Goal: Task Accomplishment & Management: Manage account settings

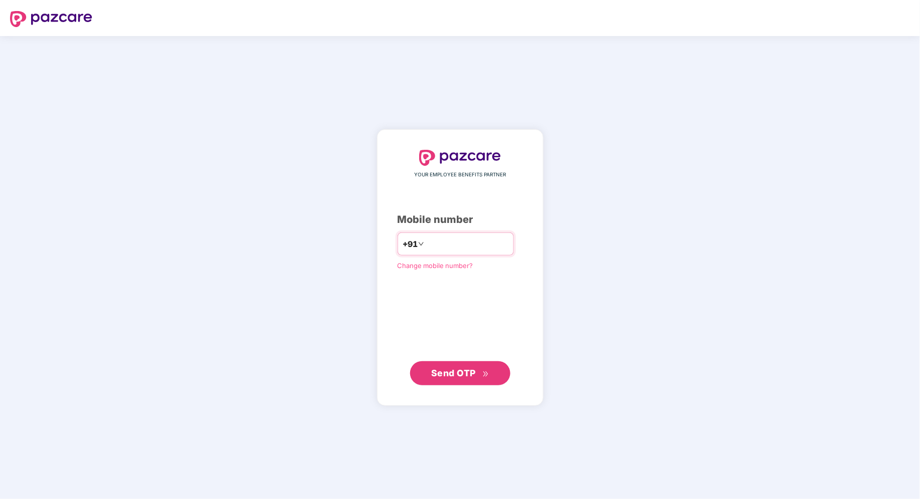
click at [487, 248] on input "number" at bounding box center [467, 244] width 82 height 16
type input "**********"
click at [473, 384] on button "Send OTP" at bounding box center [460, 373] width 100 height 24
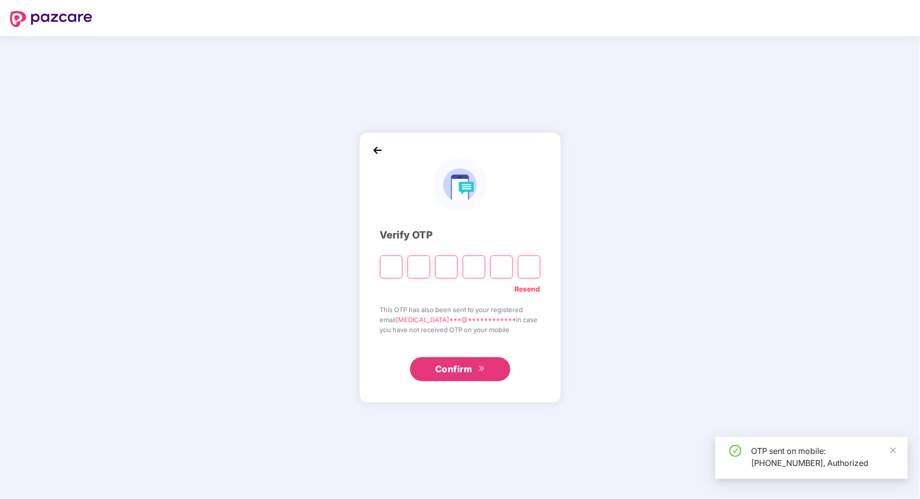
click at [390, 269] on input "Please enter verification code. Digit 1" at bounding box center [391, 267] width 23 height 23
type input "*"
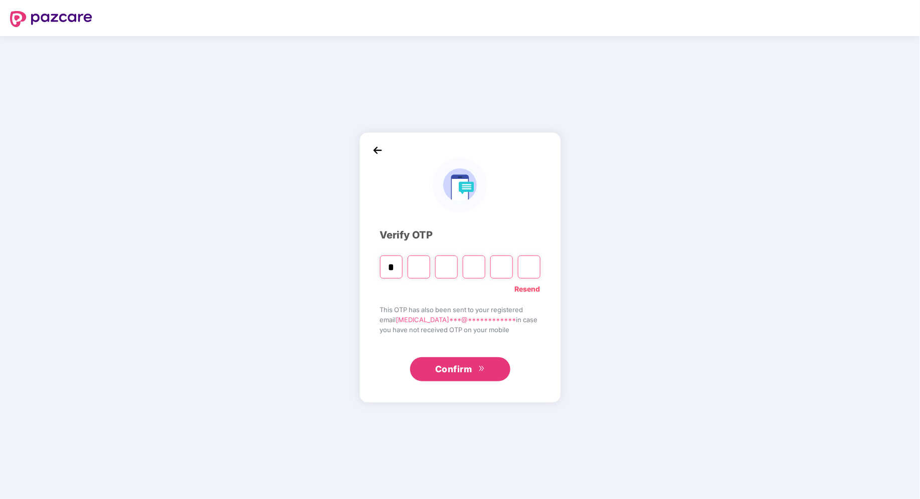
type input "*"
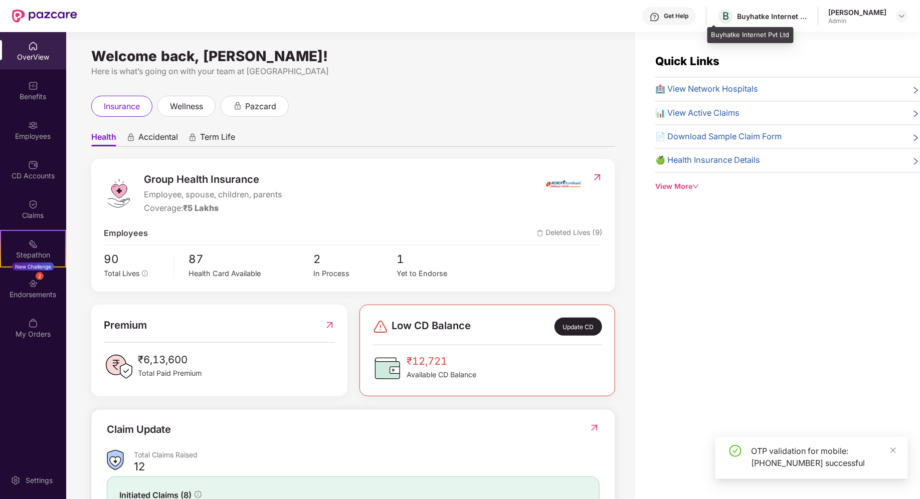
click at [773, 19] on div "Buyhatke Internet Pvt Ltd" at bounding box center [772, 17] width 70 height 10
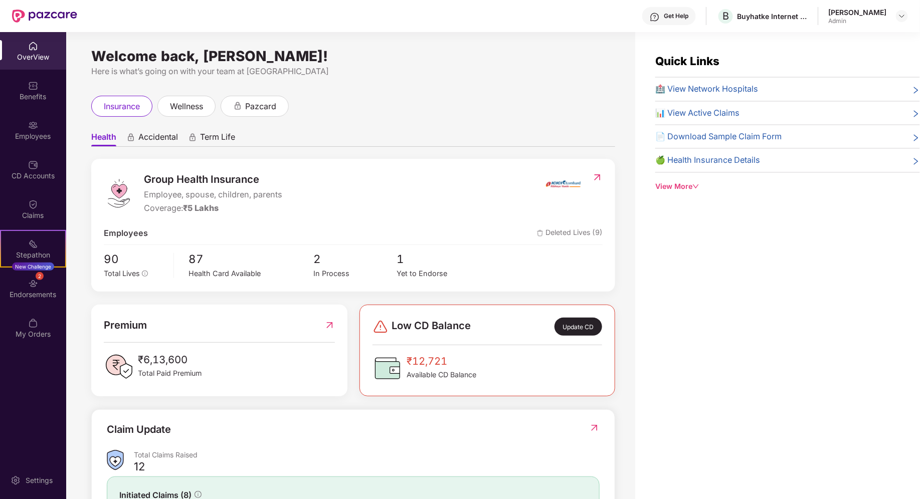
click at [840, 17] on div "[PERSON_NAME]" at bounding box center [857, 13] width 58 height 10
click at [904, 13] on img at bounding box center [902, 16] width 8 height 8
click at [803, 63] on div "Logout" at bounding box center [854, 59] width 130 height 20
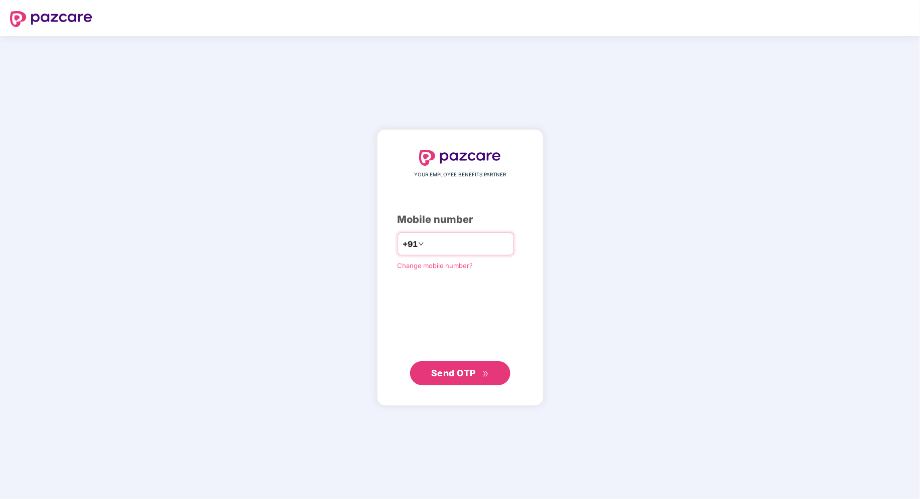
click at [481, 241] on input "number" at bounding box center [467, 244] width 82 height 16
type input "**********"
click at [451, 379] on span "Send OTP" at bounding box center [460, 373] width 58 height 14
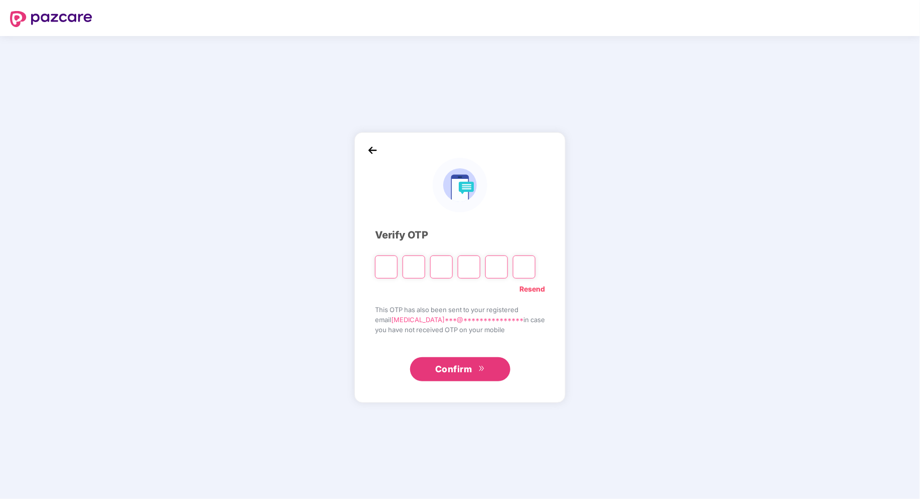
type input "*"
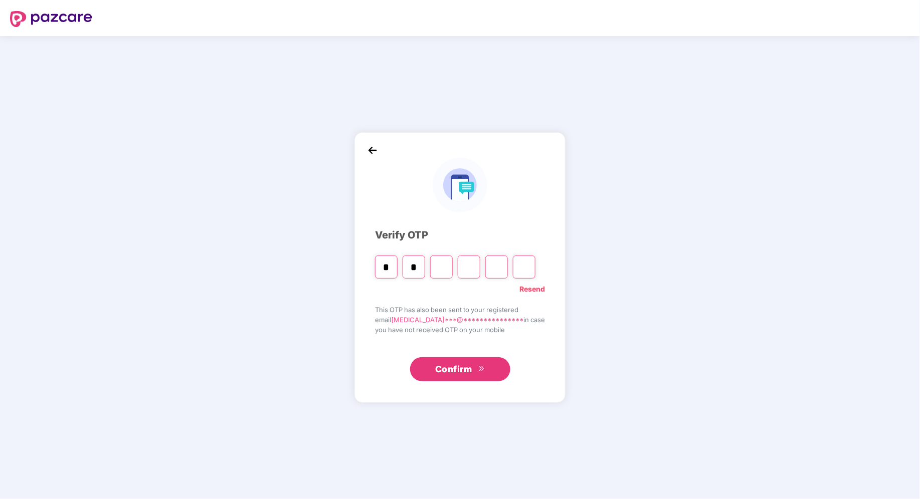
type input "*"
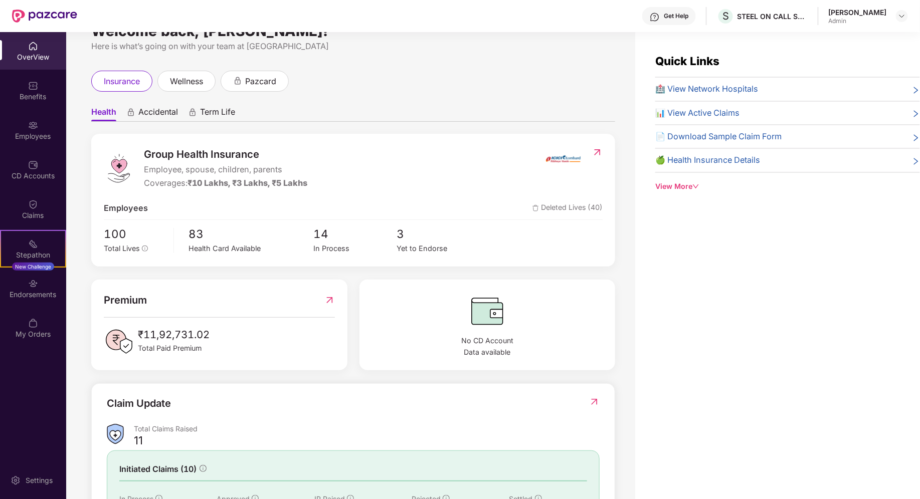
scroll to position [51, 0]
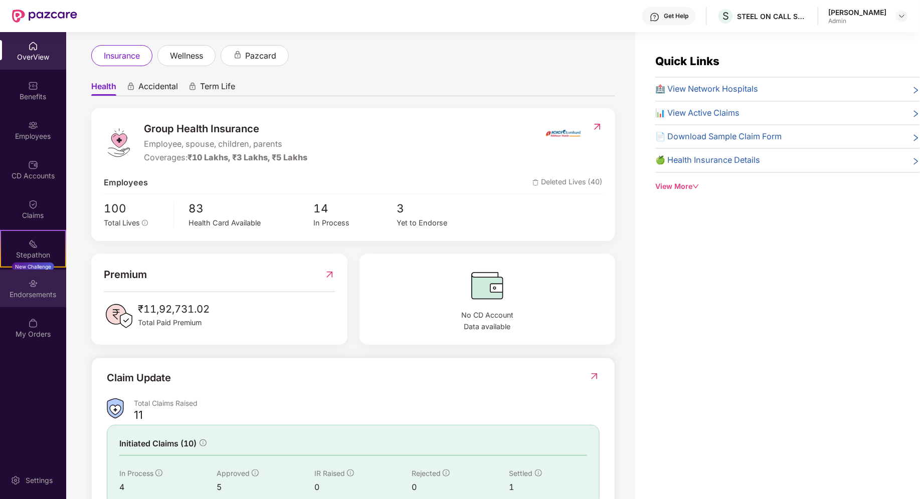
click at [41, 278] on div "Endorsements" at bounding box center [33, 289] width 66 height 38
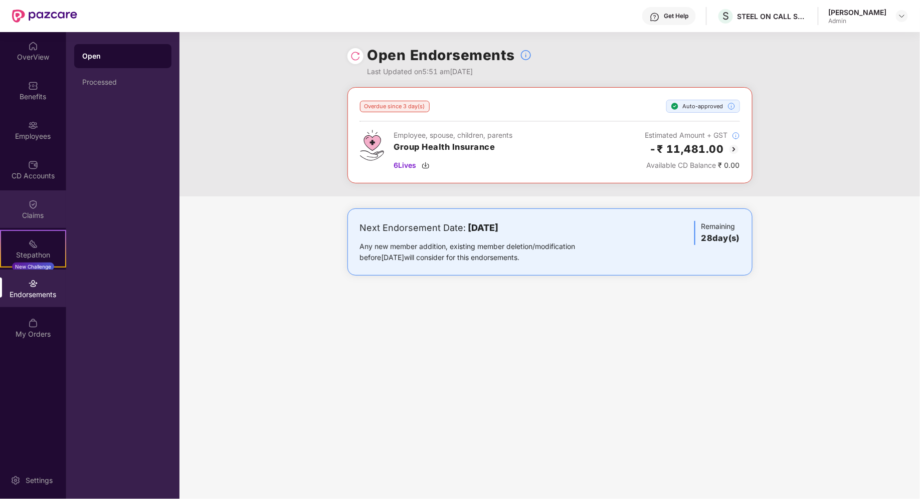
click at [25, 216] on div "Claims" at bounding box center [33, 215] width 66 height 10
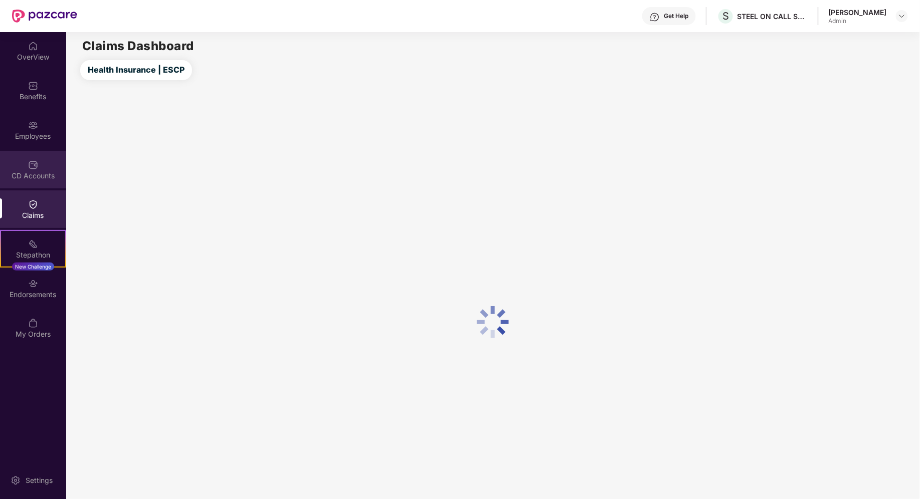
click at [45, 163] on div "CD Accounts" at bounding box center [33, 170] width 66 height 38
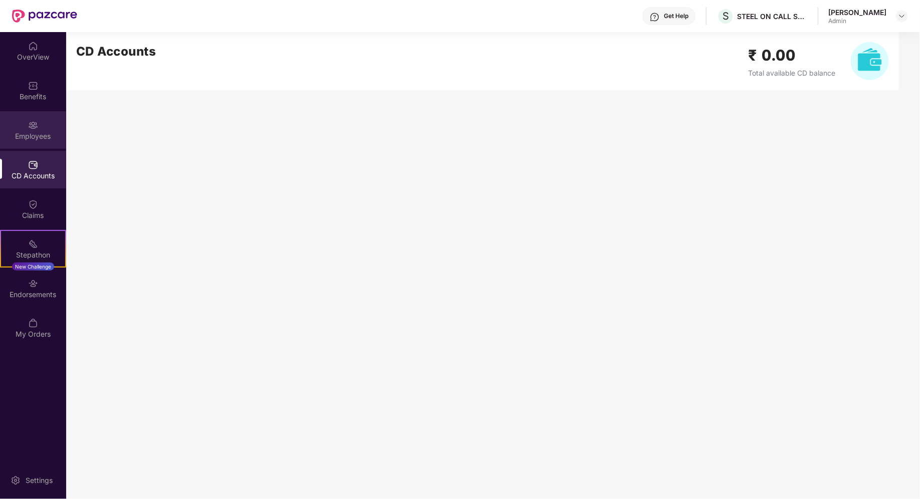
click at [39, 131] on div "Employees" at bounding box center [33, 136] width 66 height 10
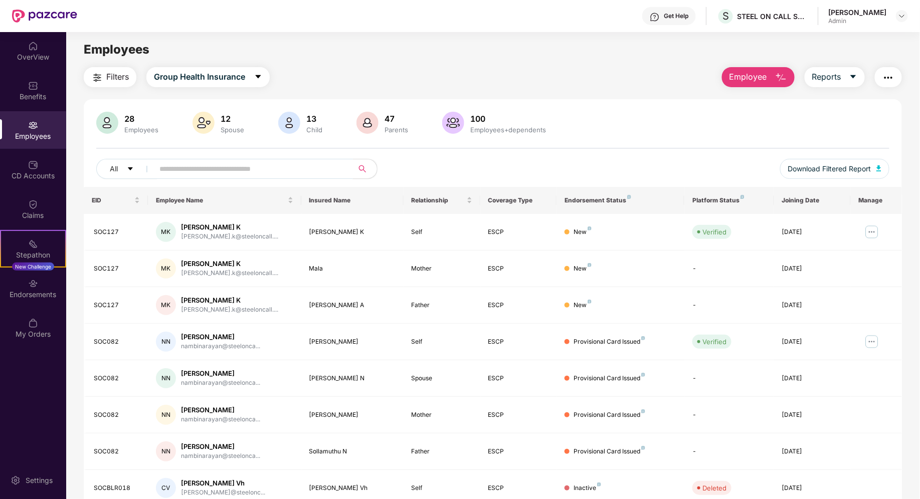
click at [321, 161] on input "text" at bounding box center [249, 168] width 180 height 15
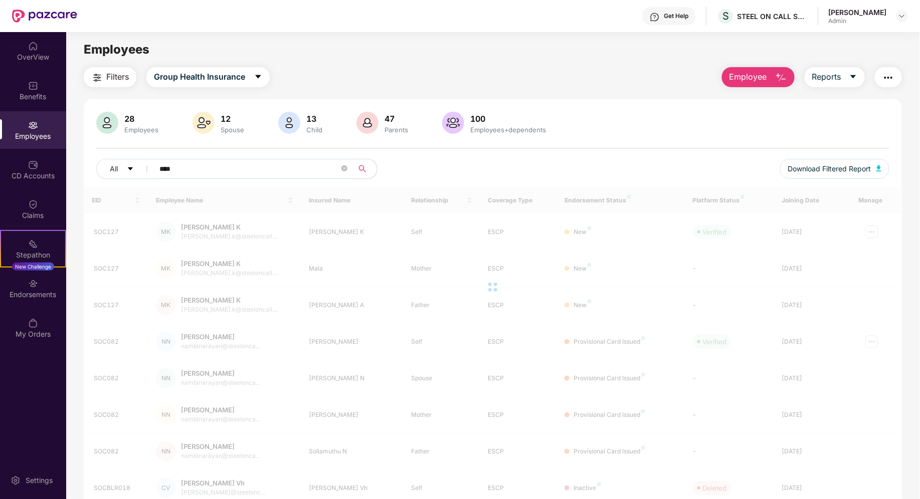
type input "*****"
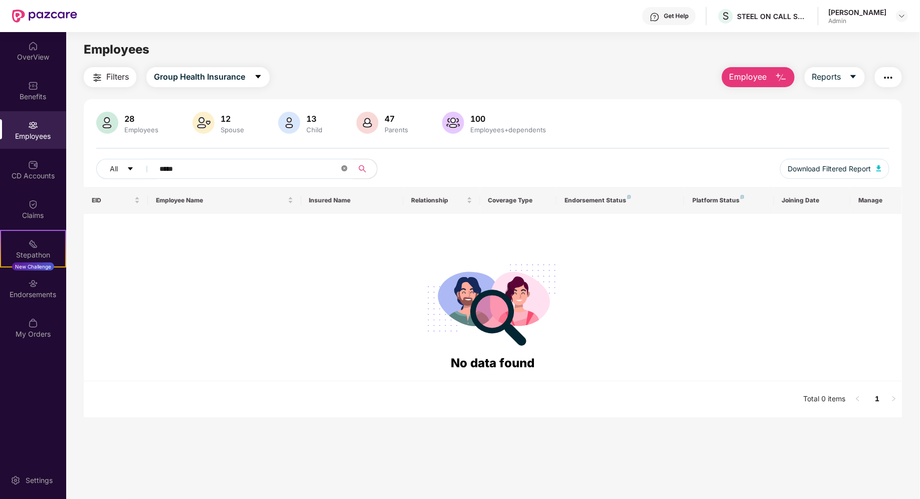
click at [343, 170] on icon "close-circle" at bounding box center [344, 168] width 6 height 6
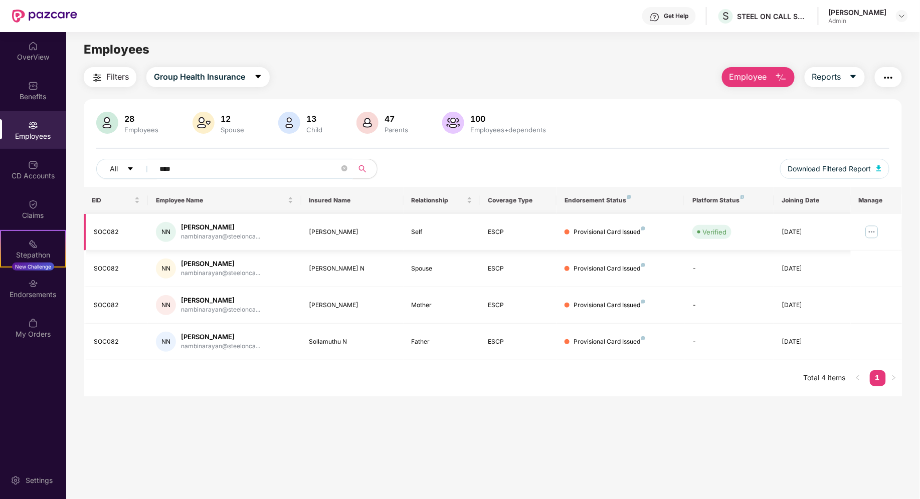
type input "****"
click at [873, 230] on img at bounding box center [872, 232] width 16 height 16
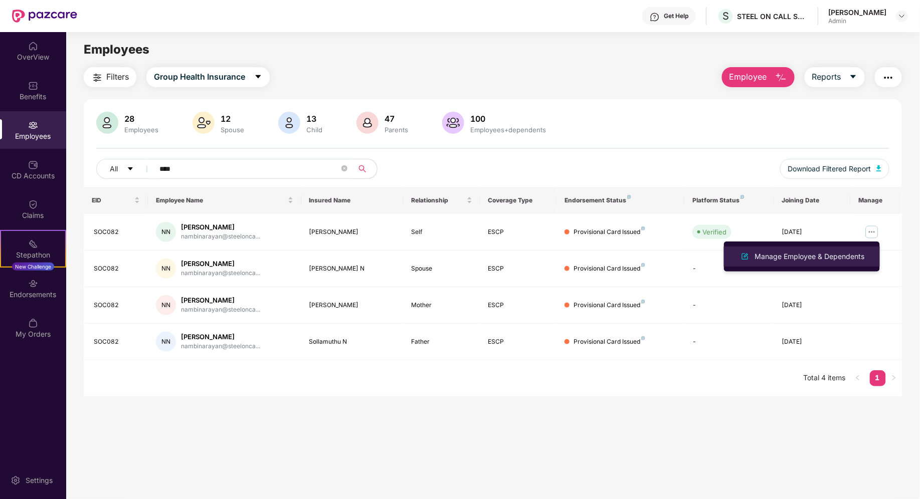
click at [837, 258] on div "Manage Employee & Dependents" at bounding box center [810, 256] width 114 height 11
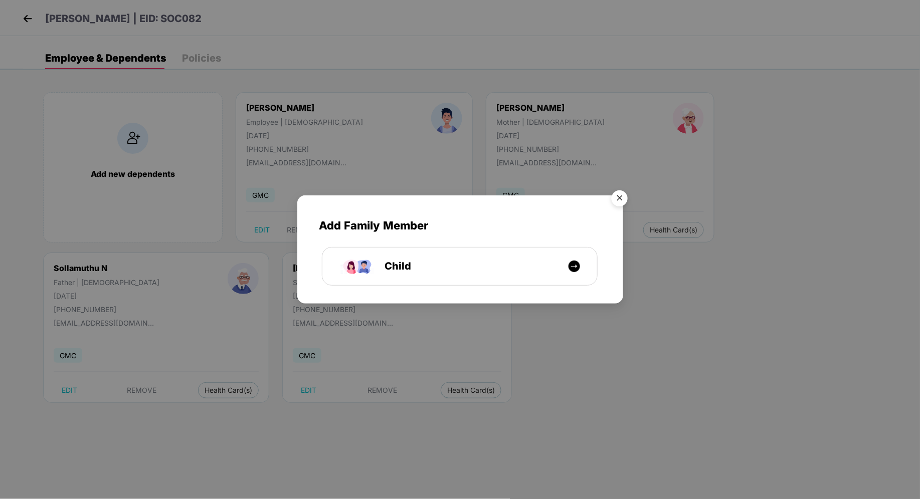
click at [625, 201] on img "Close" at bounding box center [619, 200] width 28 height 28
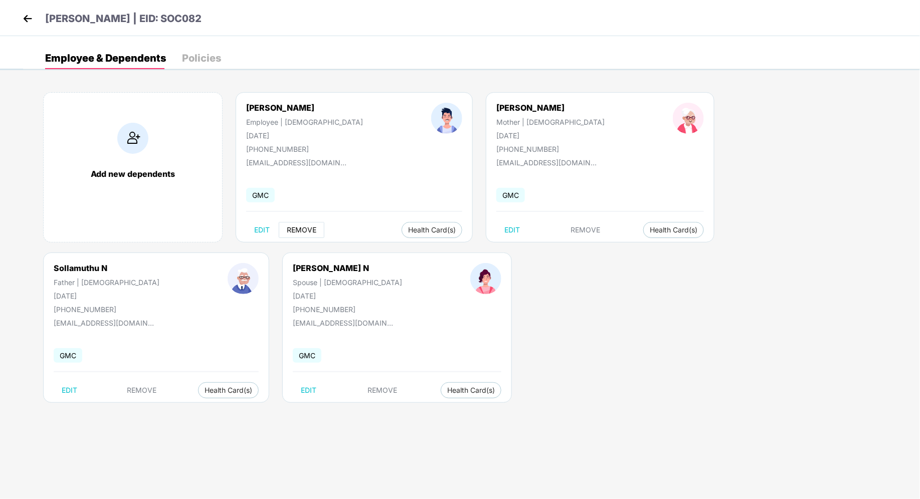
click at [297, 230] on span "REMOVE" at bounding box center [302, 230] width 30 height 8
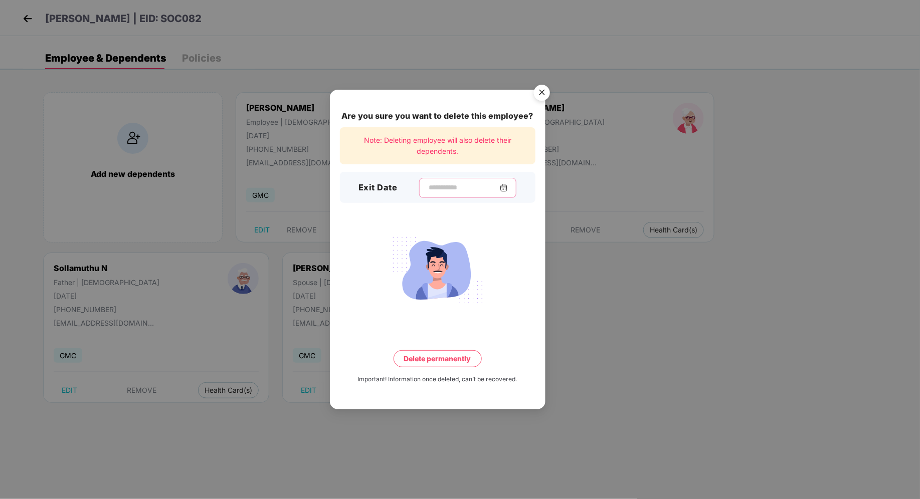
click at [466, 189] on input at bounding box center [464, 187] width 72 height 11
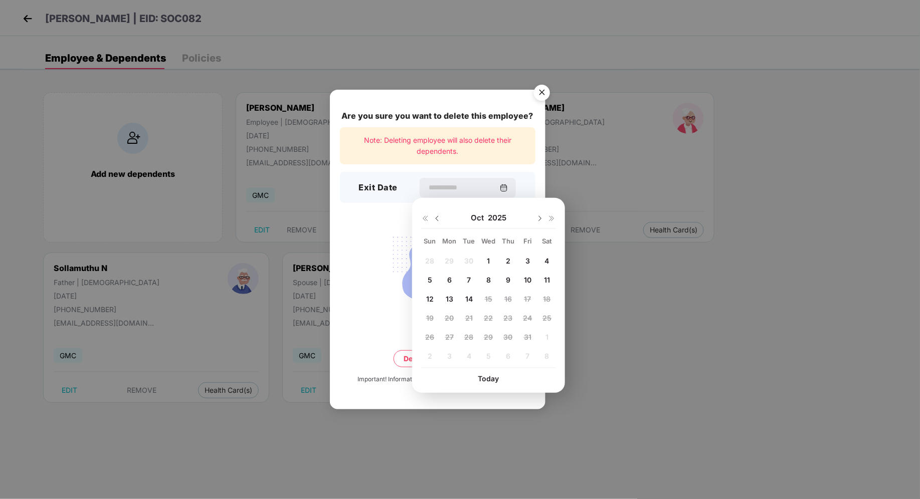
click at [435, 220] on img at bounding box center [437, 219] width 8 height 8
click at [469, 297] on span "16" at bounding box center [469, 299] width 8 height 9
type input "**********"
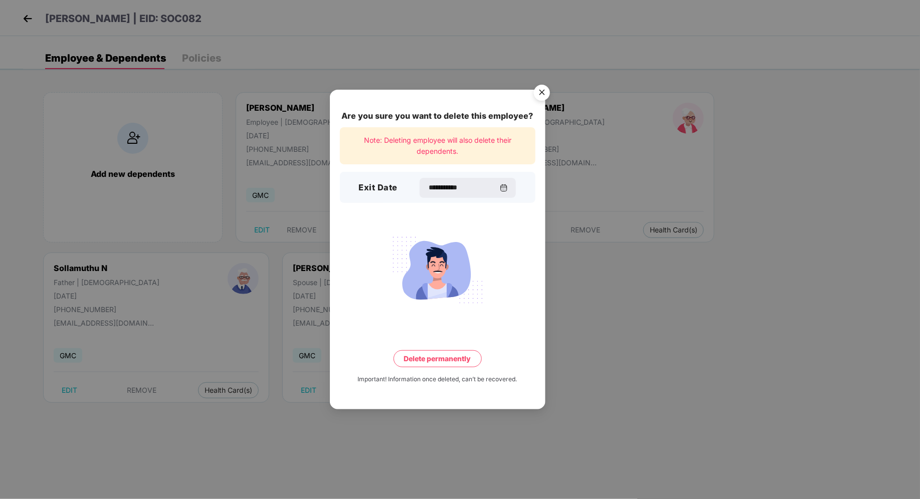
click at [436, 363] on button "Delete permanently" at bounding box center [437, 358] width 88 height 17
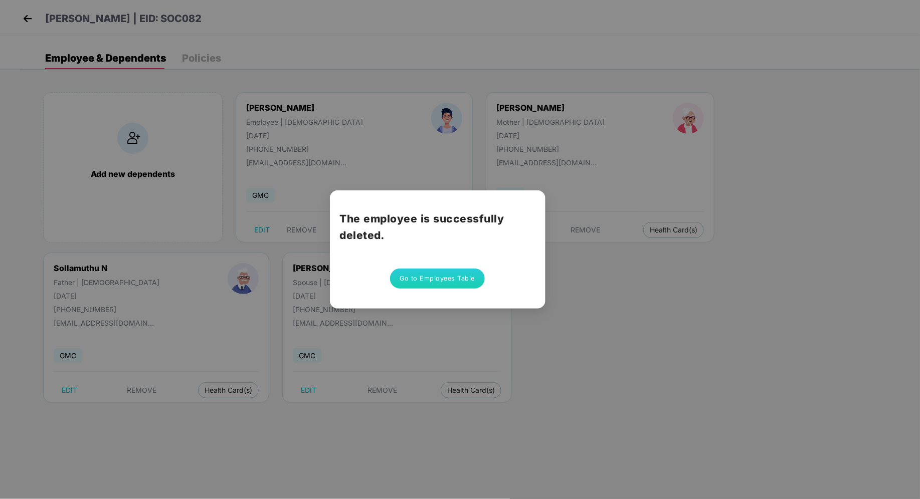
click at [448, 277] on button "Go to Employees Table" at bounding box center [437, 279] width 95 height 20
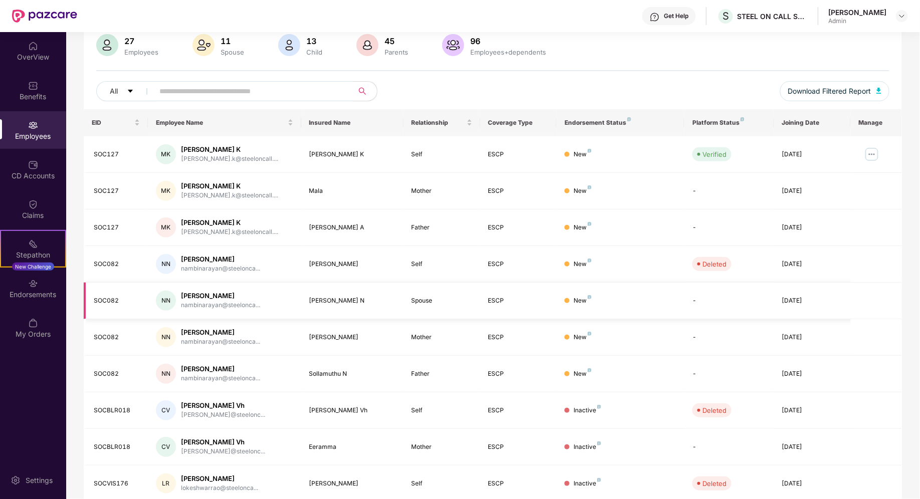
scroll to position [114, 0]
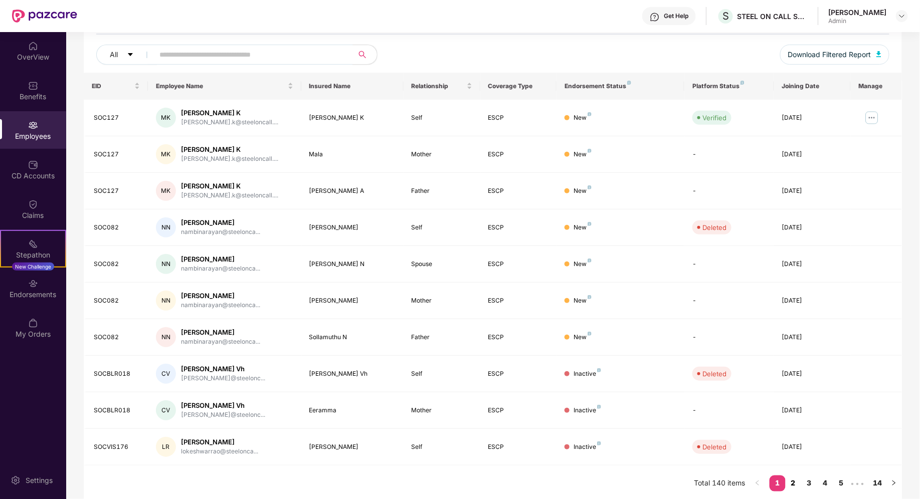
click at [790, 480] on link "2" at bounding box center [793, 483] width 16 height 15
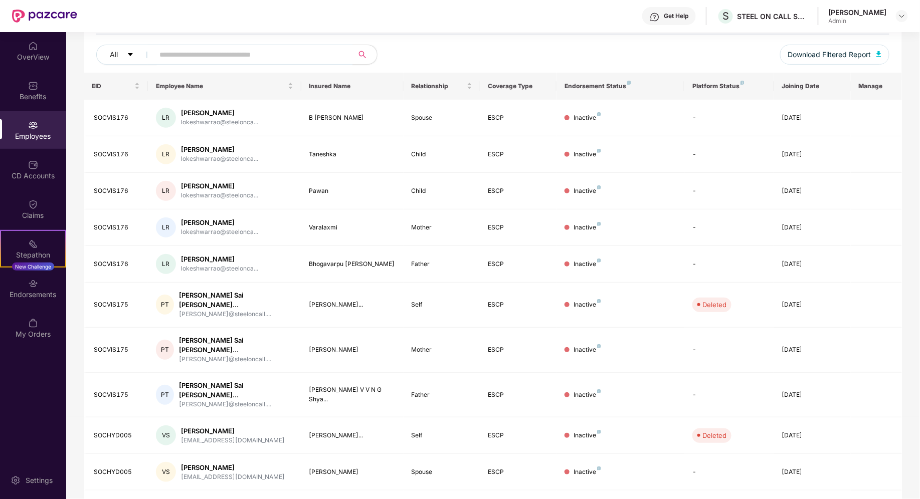
click at [810, 499] on link "3" at bounding box center [809, 508] width 16 height 15
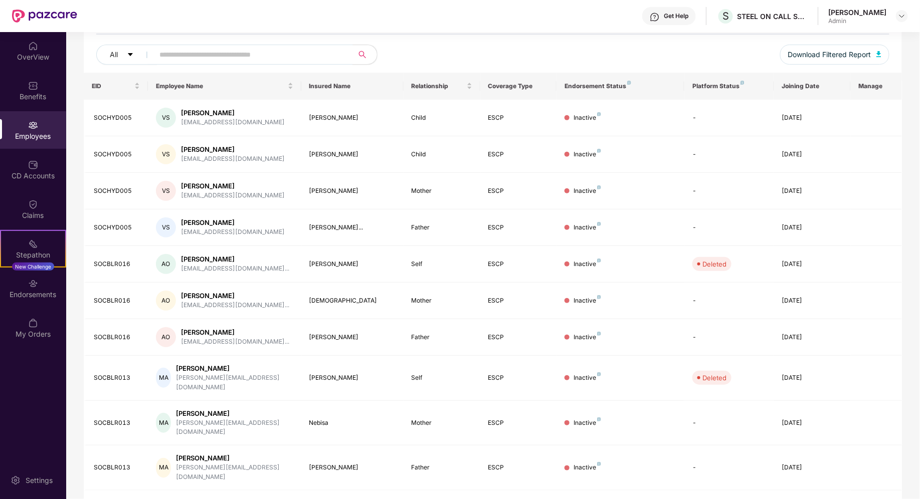
click at [825, 499] on link "4" at bounding box center [825, 508] width 16 height 15
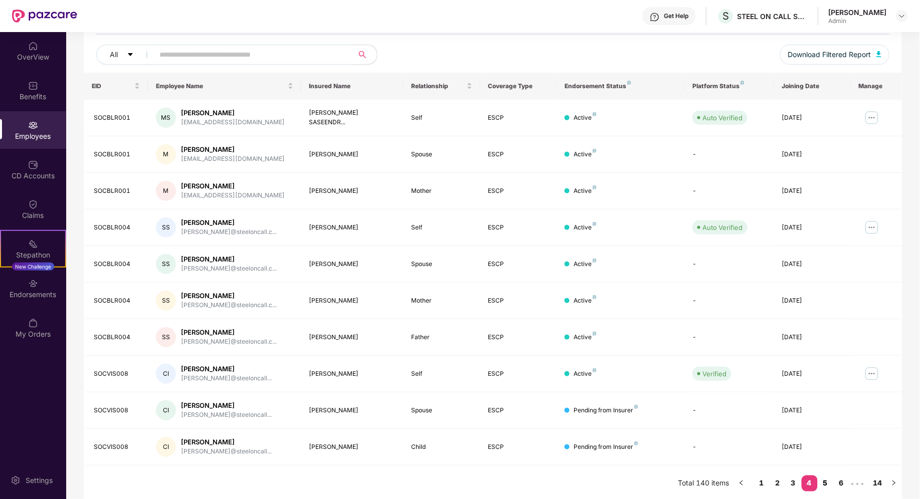
click at [828, 482] on link "5" at bounding box center [825, 483] width 16 height 15
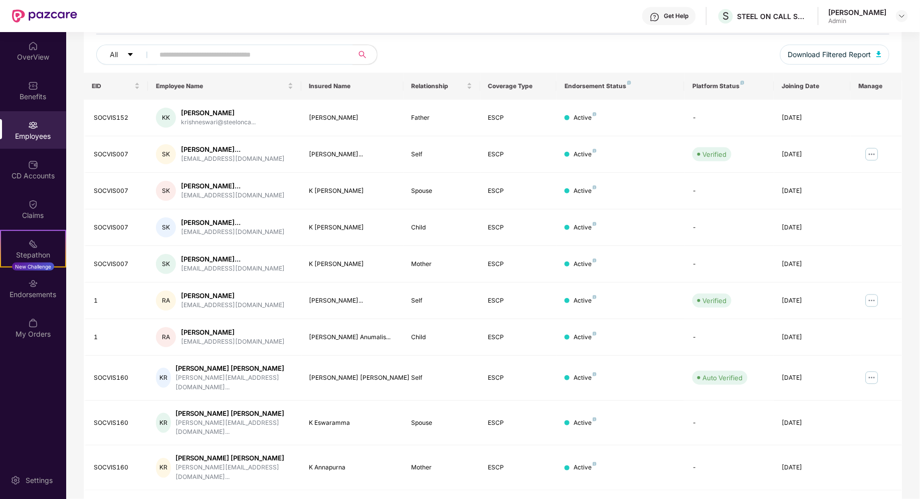
click at [829, 499] on link "8" at bounding box center [825, 508] width 16 height 15
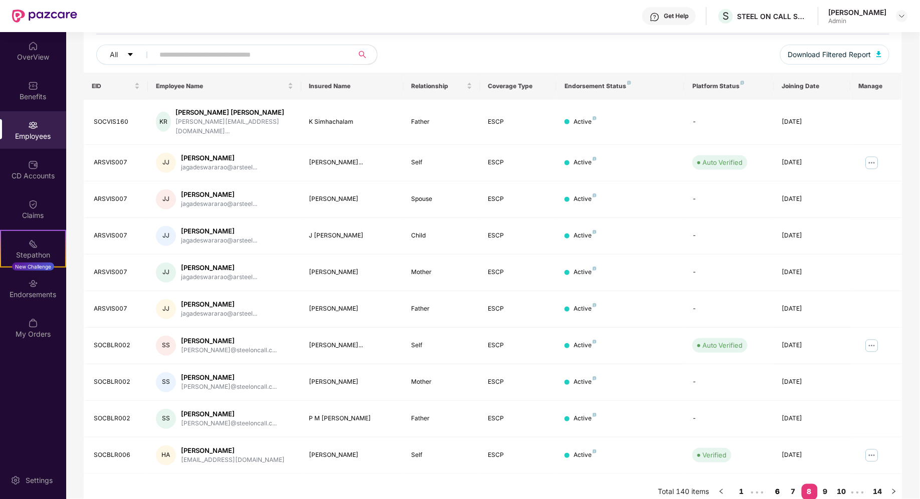
click at [829, 484] on link "9" at bounding box center [825, 491] width 16 height 15
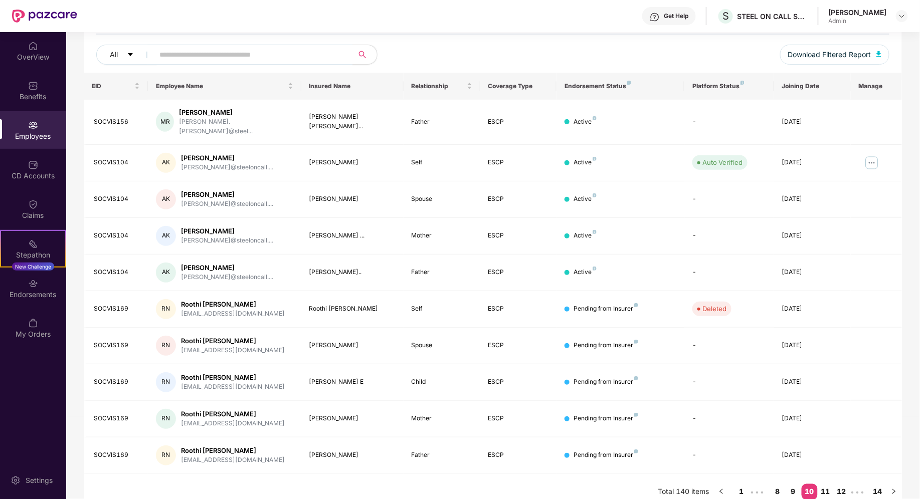
click at [824, 484] on link "11" at bounding box center [825, 491] width 16 height 15
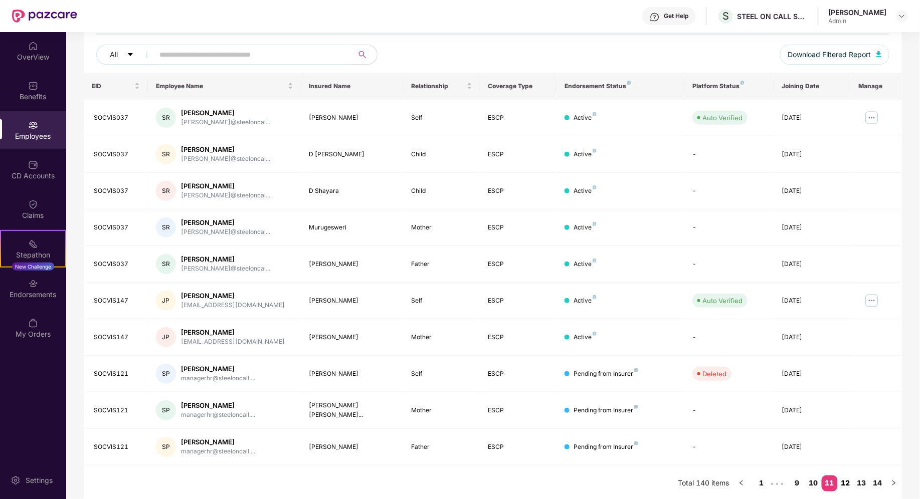
click at [844, 483] on link "12" at bounding box center [845, 483] width 16 height 15
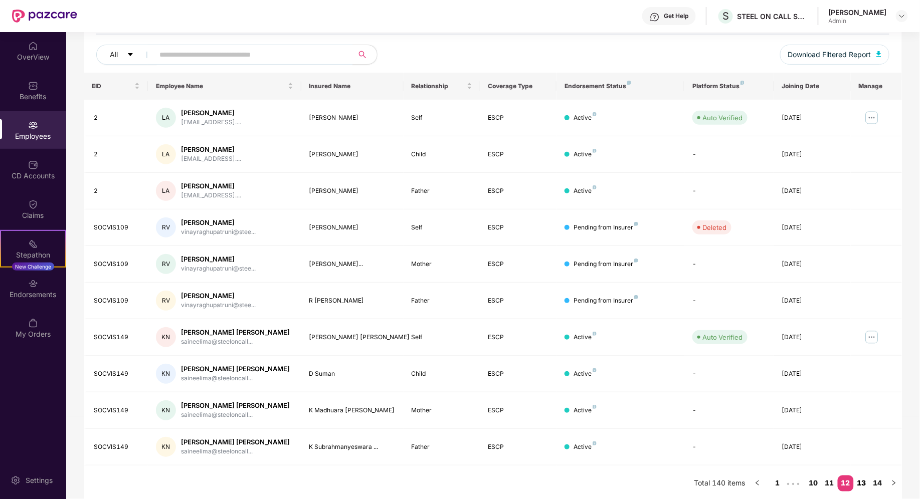
click at [856, 483] on link "13" at bounding box center [862, 483] width 16 height 15
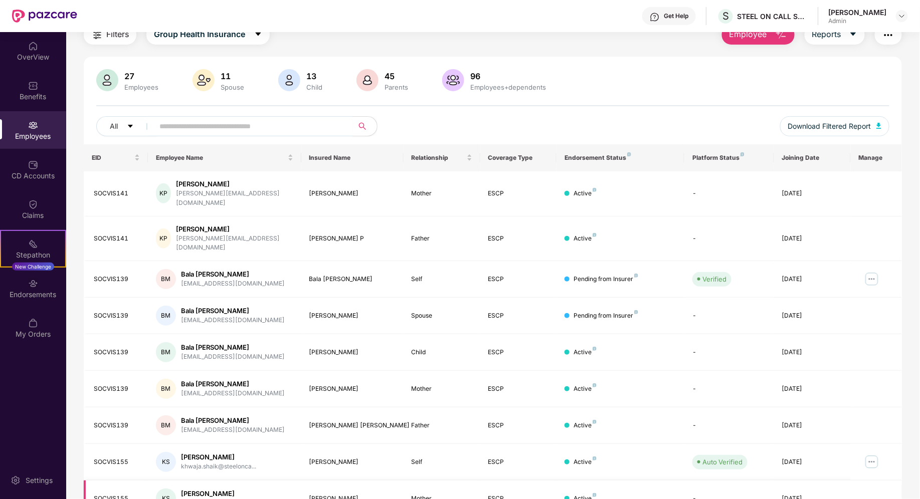
scroll to position [0, 0]
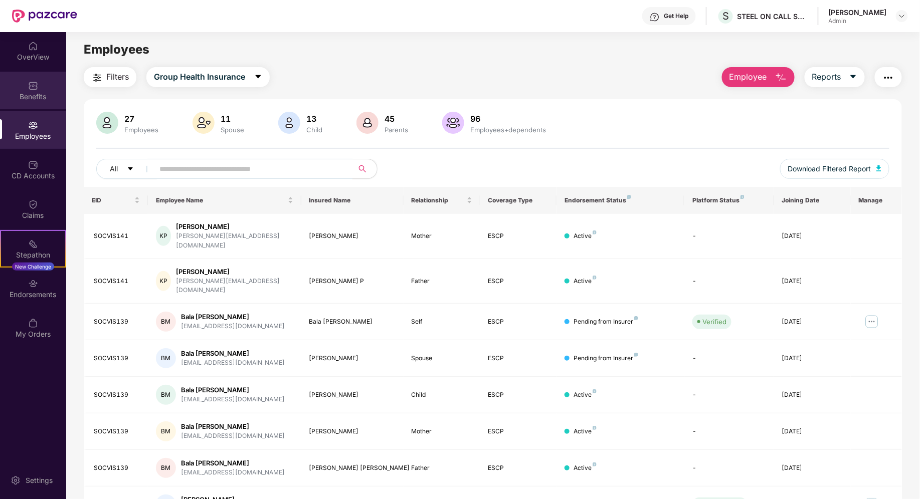
click at [30, 89] on img at bounding box center [33, 86] width 10 height 10
